Goal: Navigation & Orientation: Find specific page/section

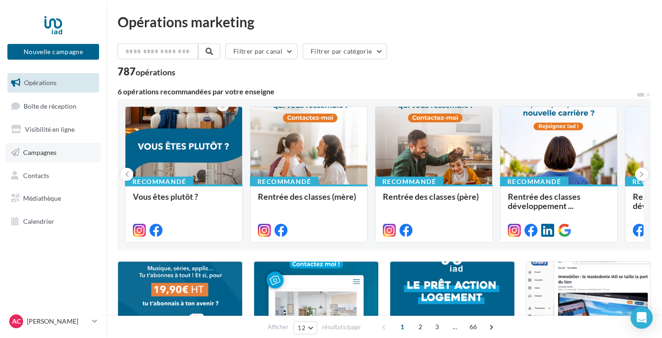
click at [43, 156] on span "Campagnes" at bounding box center [39, 153] width 33 height 8
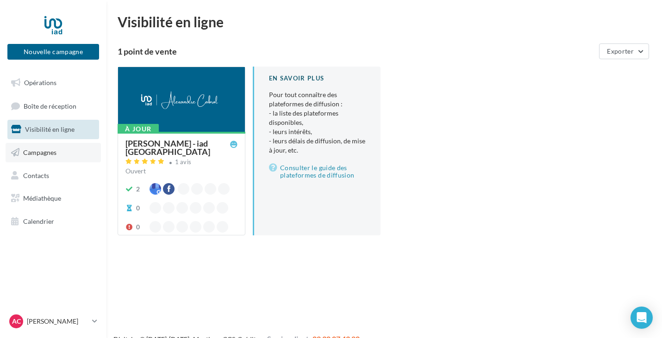
click at [61, 153] on link "Campagnes" at bounding box center [53, 152] width 95 height 19
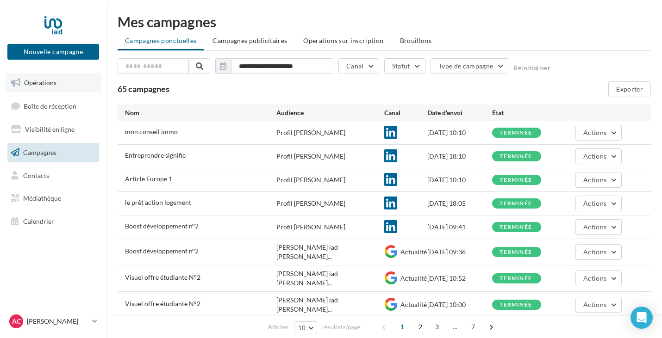
click at [56, 80] on span "Opérations" at bounding box center [40, 83] width 32 height 8
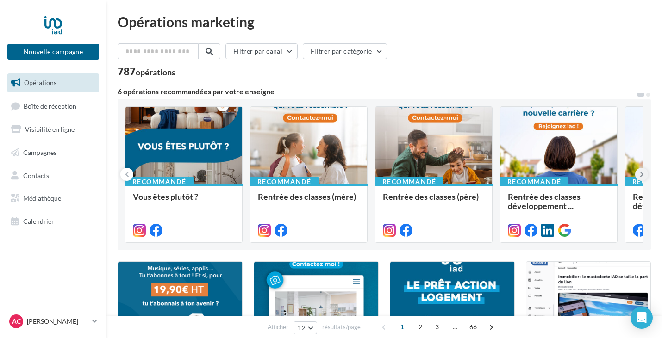
click at [645, 172] on button at bounding box center [641, 174] width 13 height 13
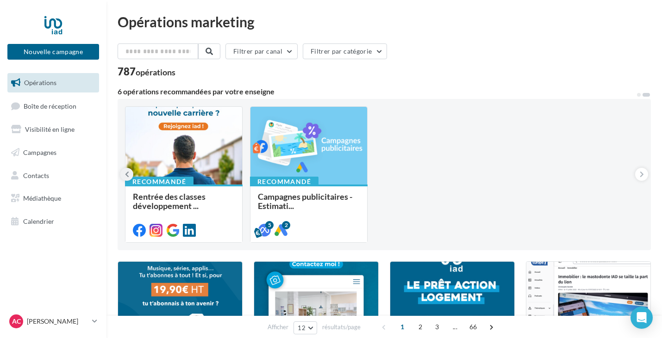
click at [129, 177] on icon at bounding box center [127, 174] width 4 height 9
